Goal: Transaction & Acquisition: Subscribe to service/newsletter

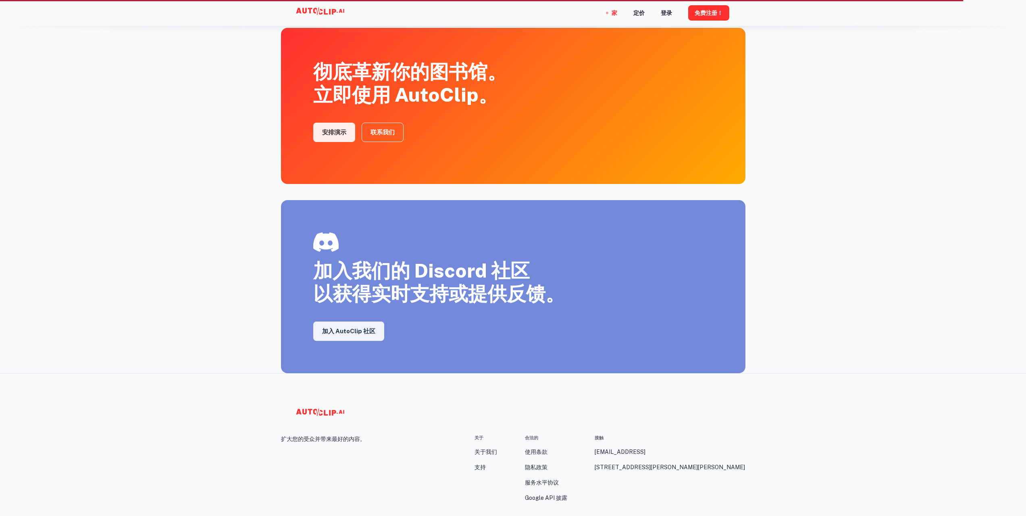
scroll to position [1256, 0]
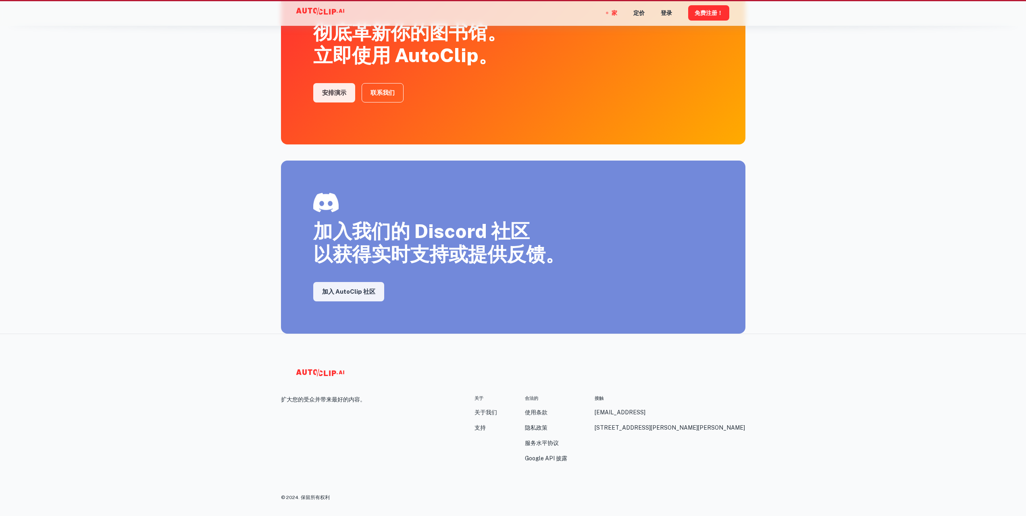
click at [855, 392] on footer "扩大您的受众并带来最好的内容。 关于 关于我们 支持 合法的 使用条款 隐私政策 服务水平协议 Google API 披露 接触 [EMAIL_ADDRESS…" at bounding box center [513, 424] width 1026 height 183
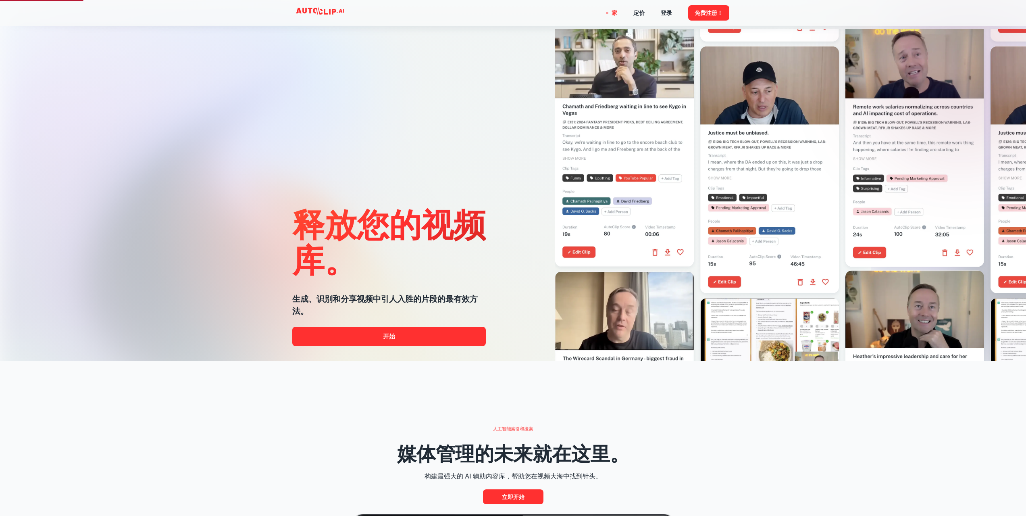
scroll to position [0, 0]
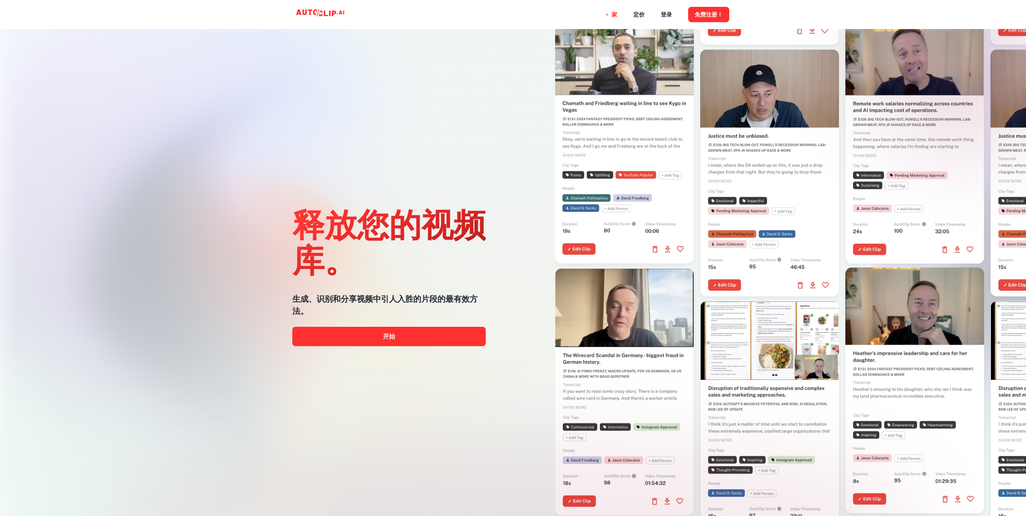
click at [368, 148] on div "释放您的视频库。 生成、识别和分享视频中引人入胜的片段的最有效方法。 开始" at bounding box center [389, 274] width 194 height 516
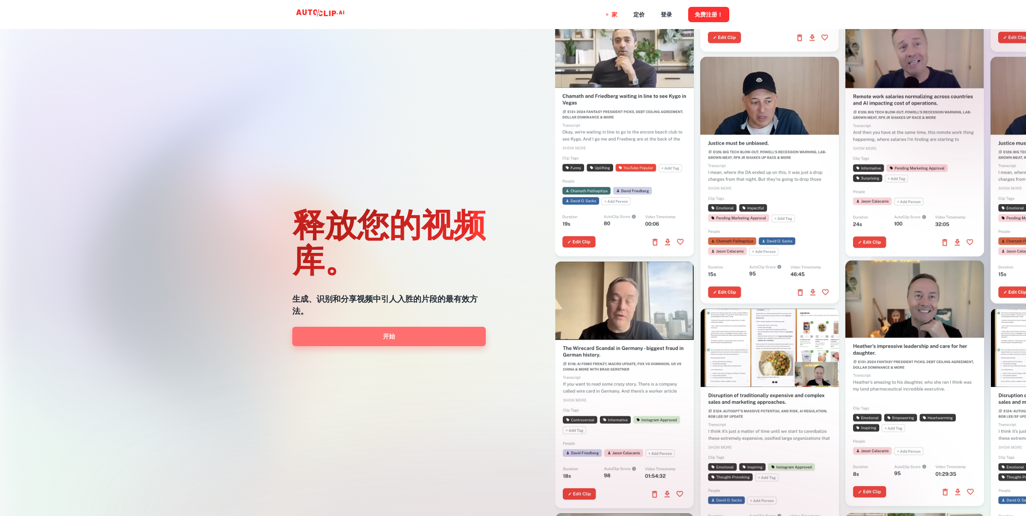
click at [410, 334] on link "开始" at bounding box center [389, 336] width 194 height 19
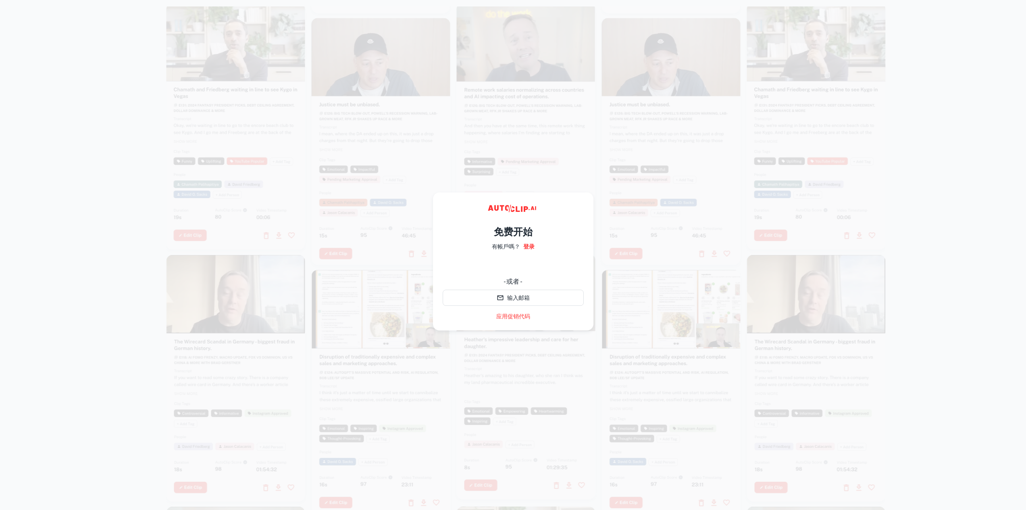
click at [64, 172] on div at bounding box center [513, 261] width 1026 height 510
click at [475, 202] on icon at bounding box center [513, 210] width 121 height 16
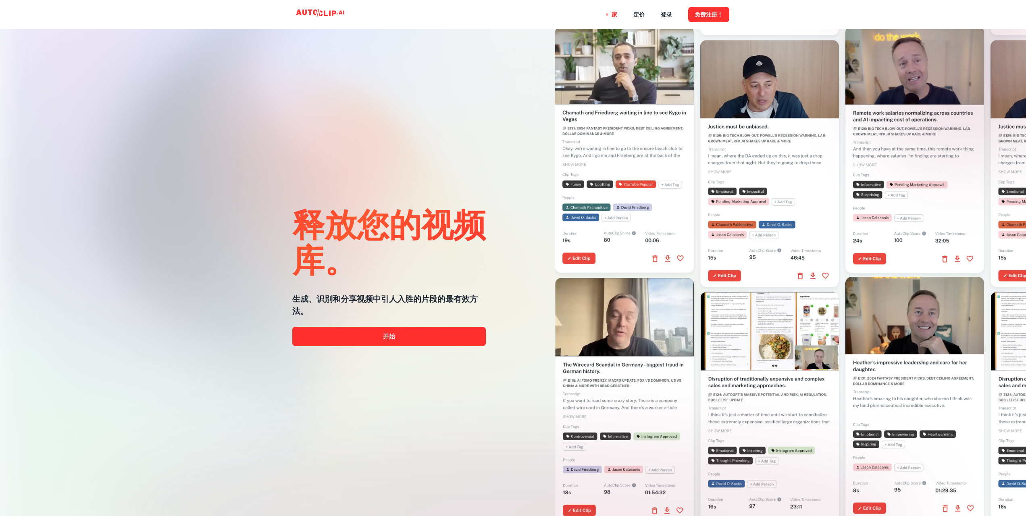
click at [223, 178] on div "释放您的视频库。 生成、识别和分享视频中引人入胜的片段的最有效方法。 开始" at bounding box center [513, 258] width 1026 height 516
